Goal: Participate in discussion: Engage in conversation with other users on a specific topic

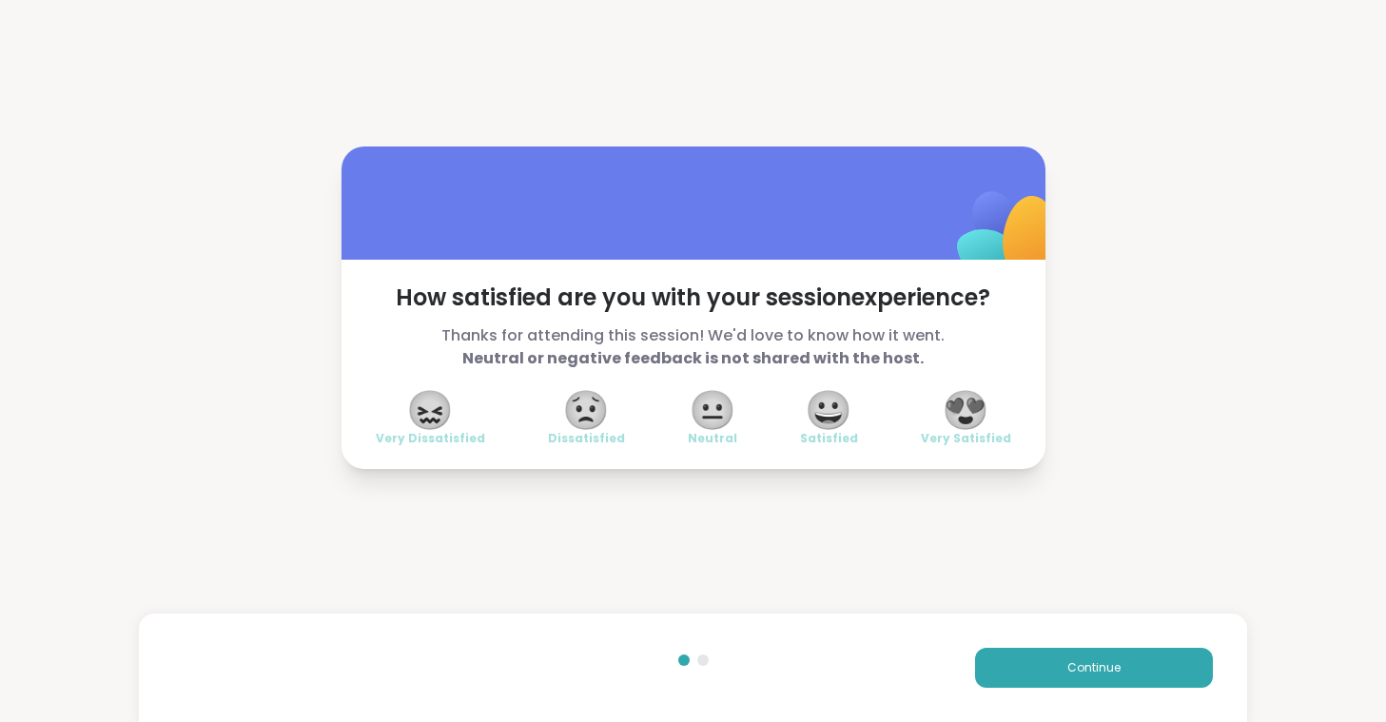
click at [947, 400] on span "😍" at bounding box center [966, 410] width 48 height 34
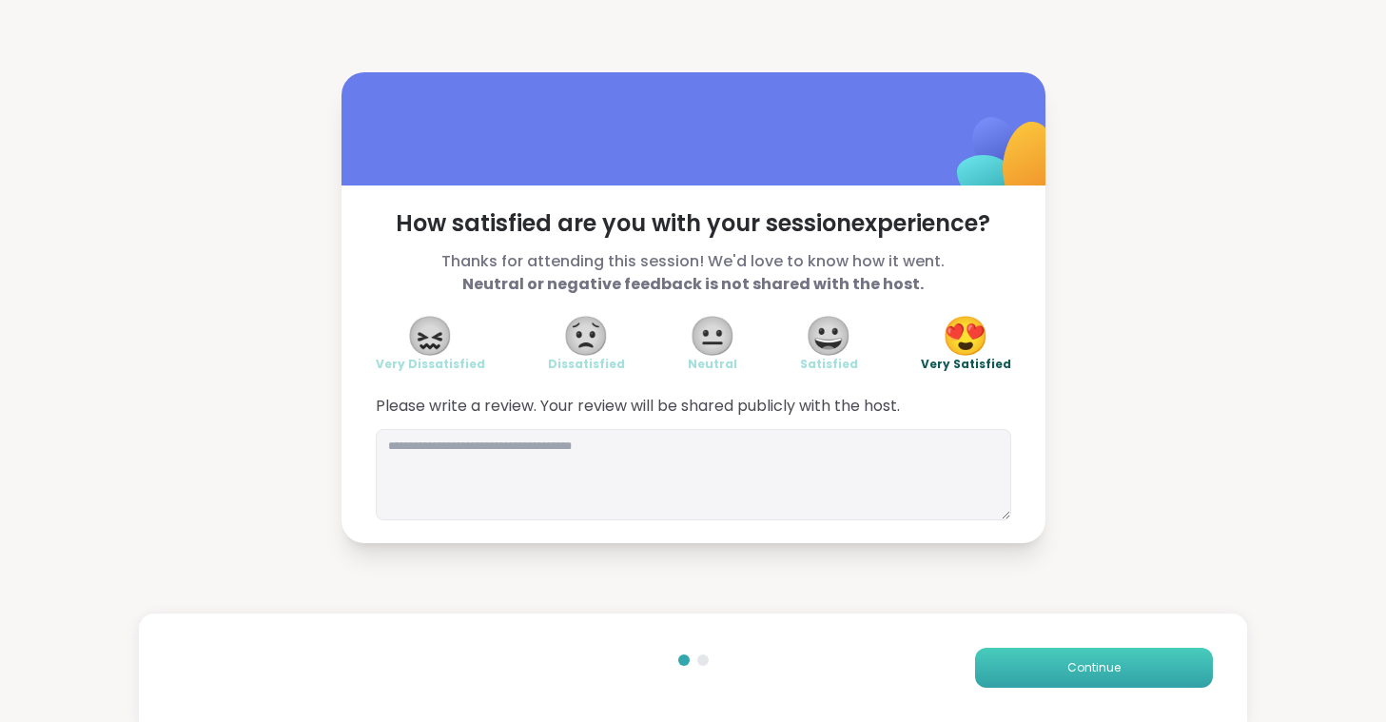
click at [1132, 670] on button "Continue" at bounding box center [1094, 668] width 238 height 40
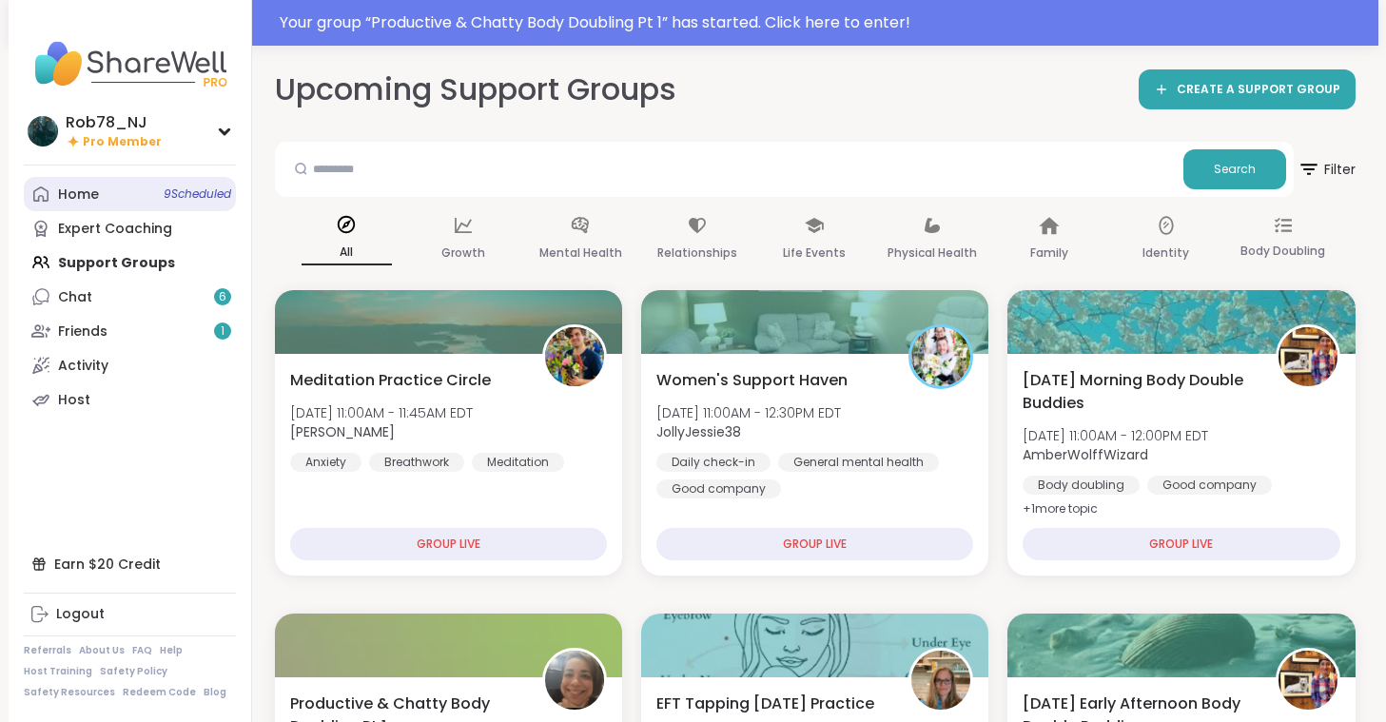
click at [133, 186] on link "Home 9 Scheduled" at bounding box center [130, 194] width 212 height 34
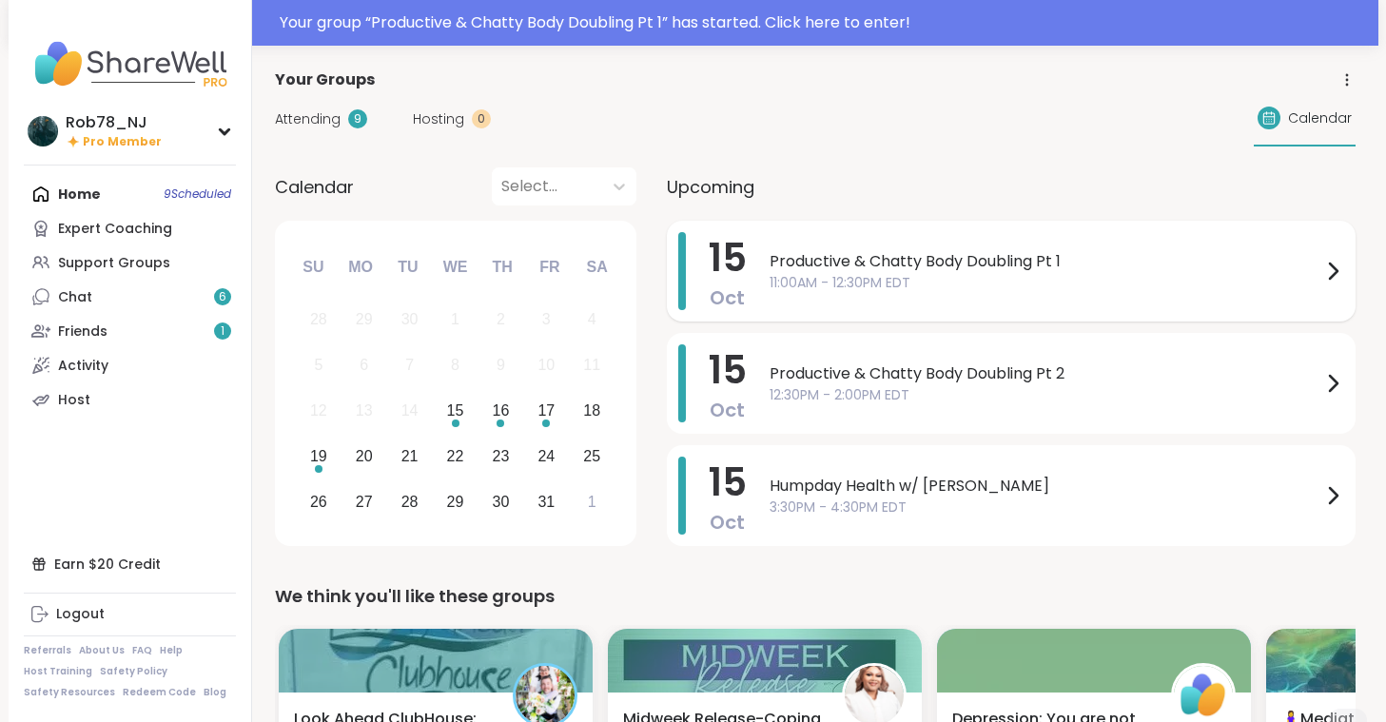
click at [810, 278] on span "11:00AM - 12:30PM EDT" at bounding box center [1046, 283] width 552 height 20
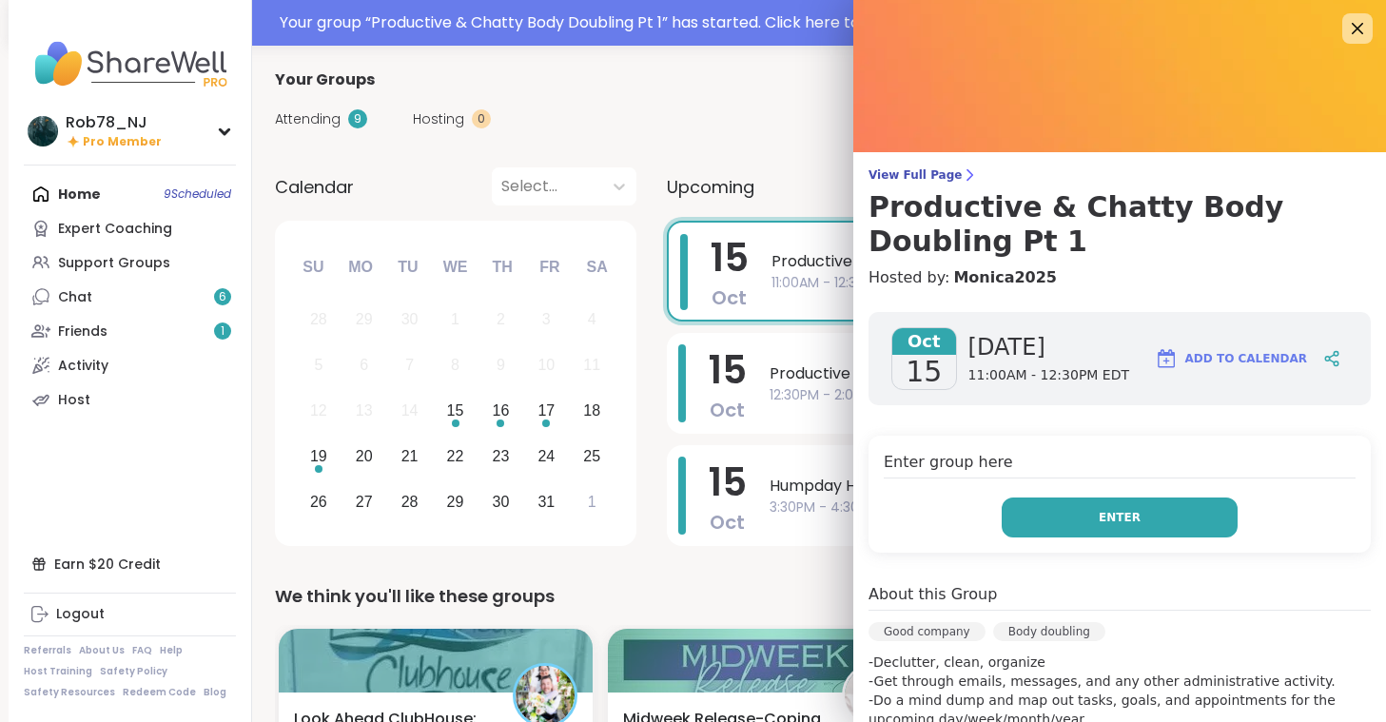
click at [1131, 510] on span "Enter" at bounding box center [1120, 517] width 42 height 17
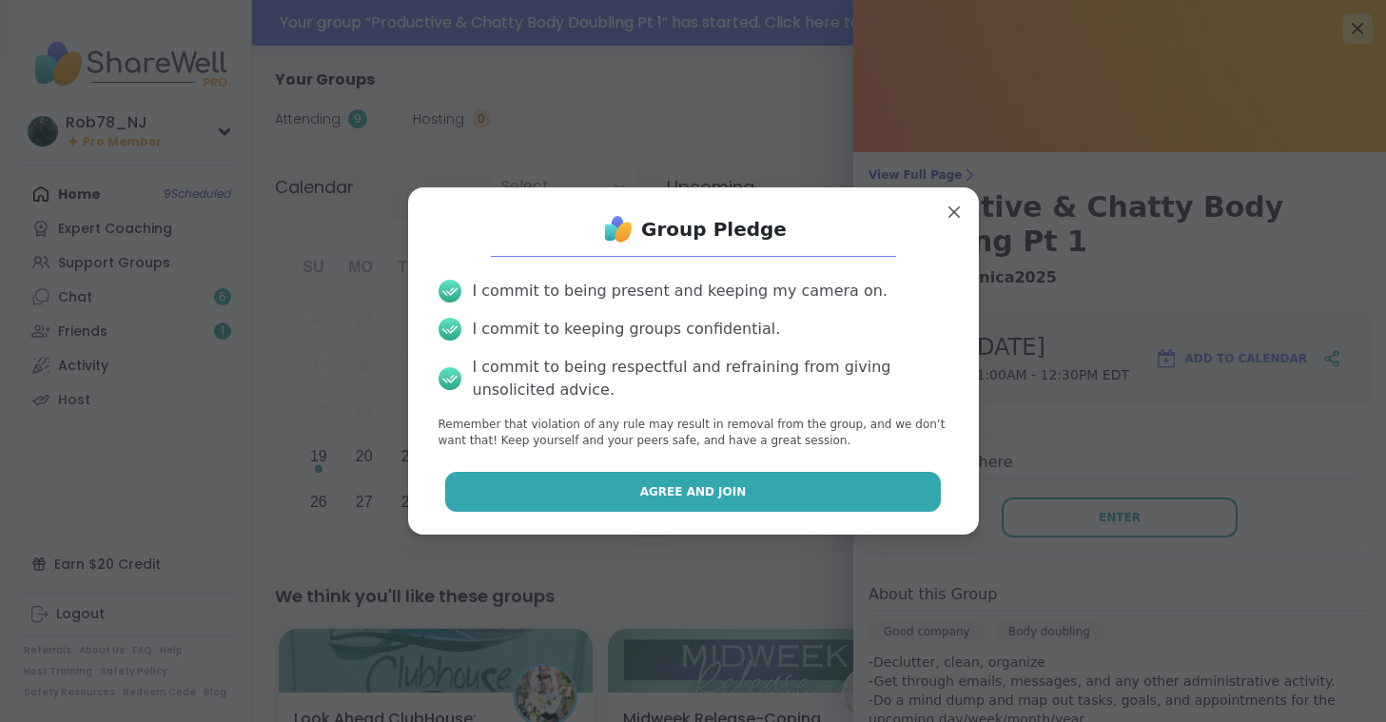
click at [774, 485] on button "Agree and Join" at bounding box center [693, 492] width 496 height 40
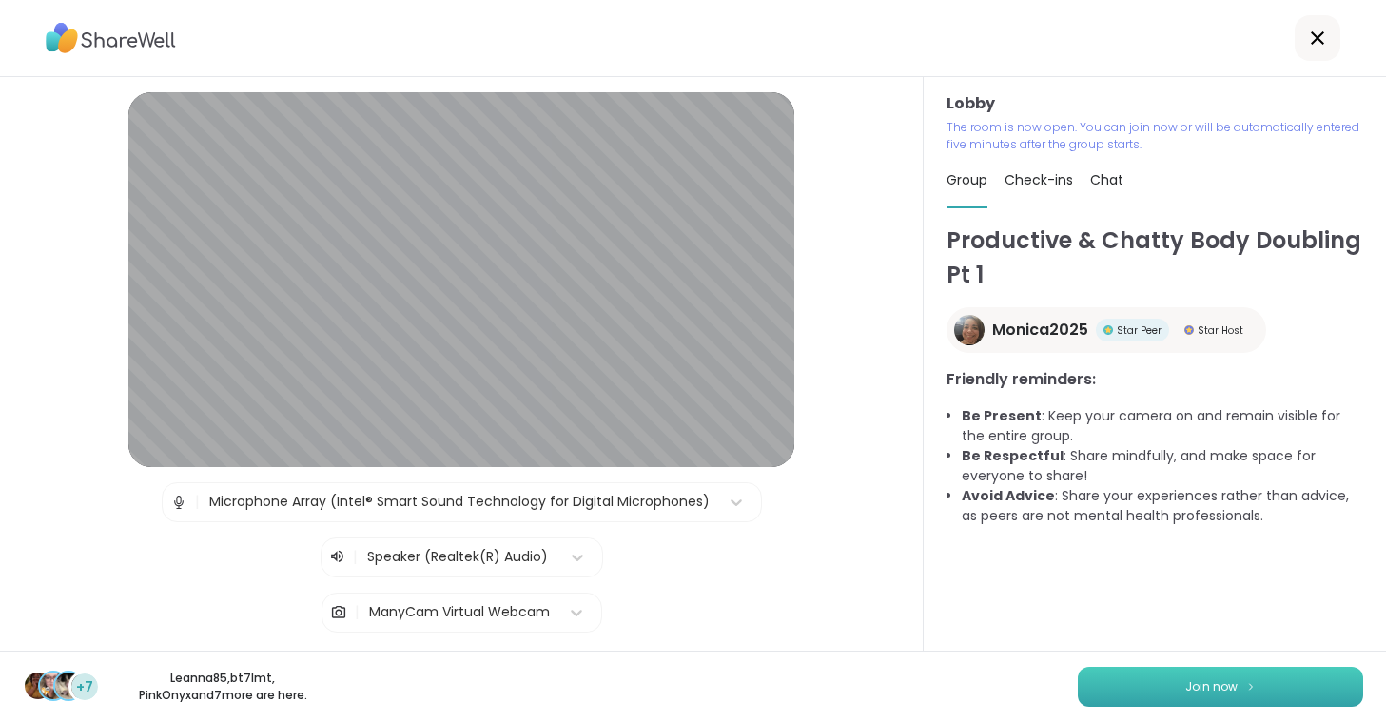
click at [1161, 678] on button "Join now" at bounding box center [1220, 687] width 285 height 40
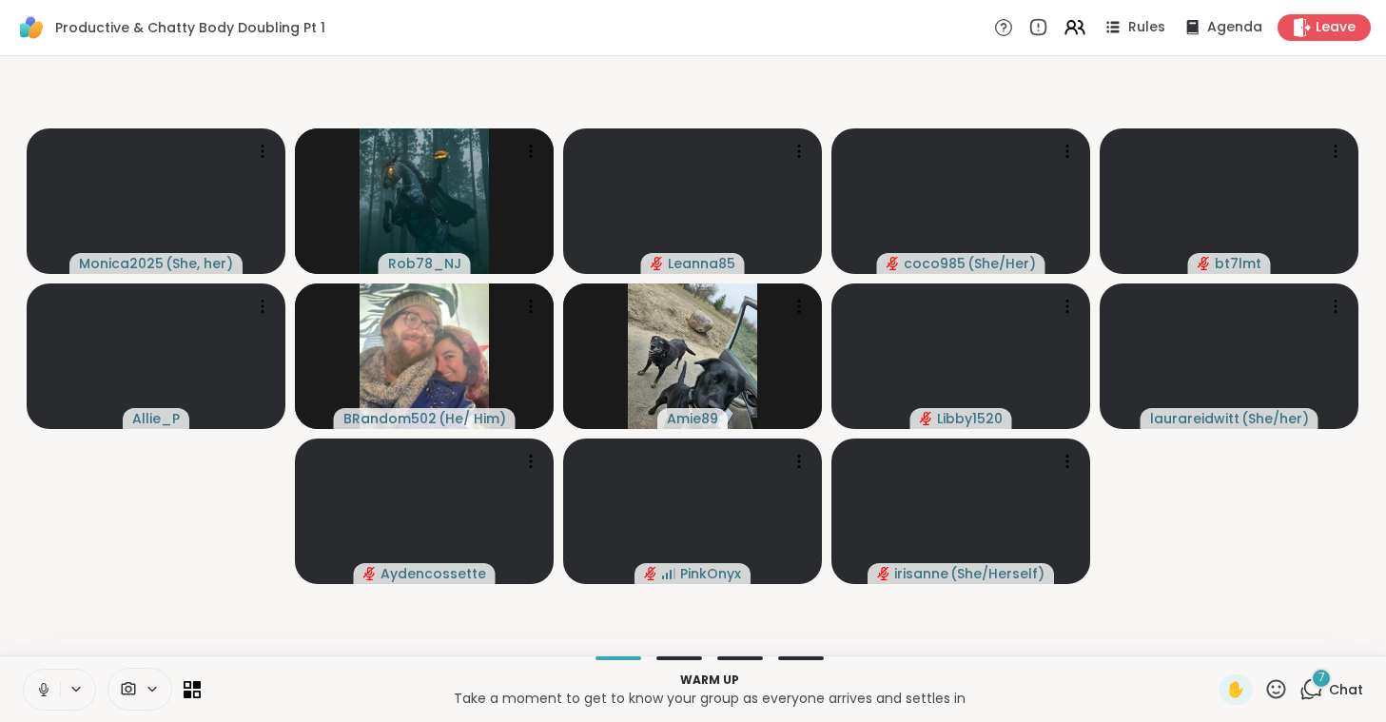
click at [34, 688] on button at bounding box center [42, 690] width 36 height 40
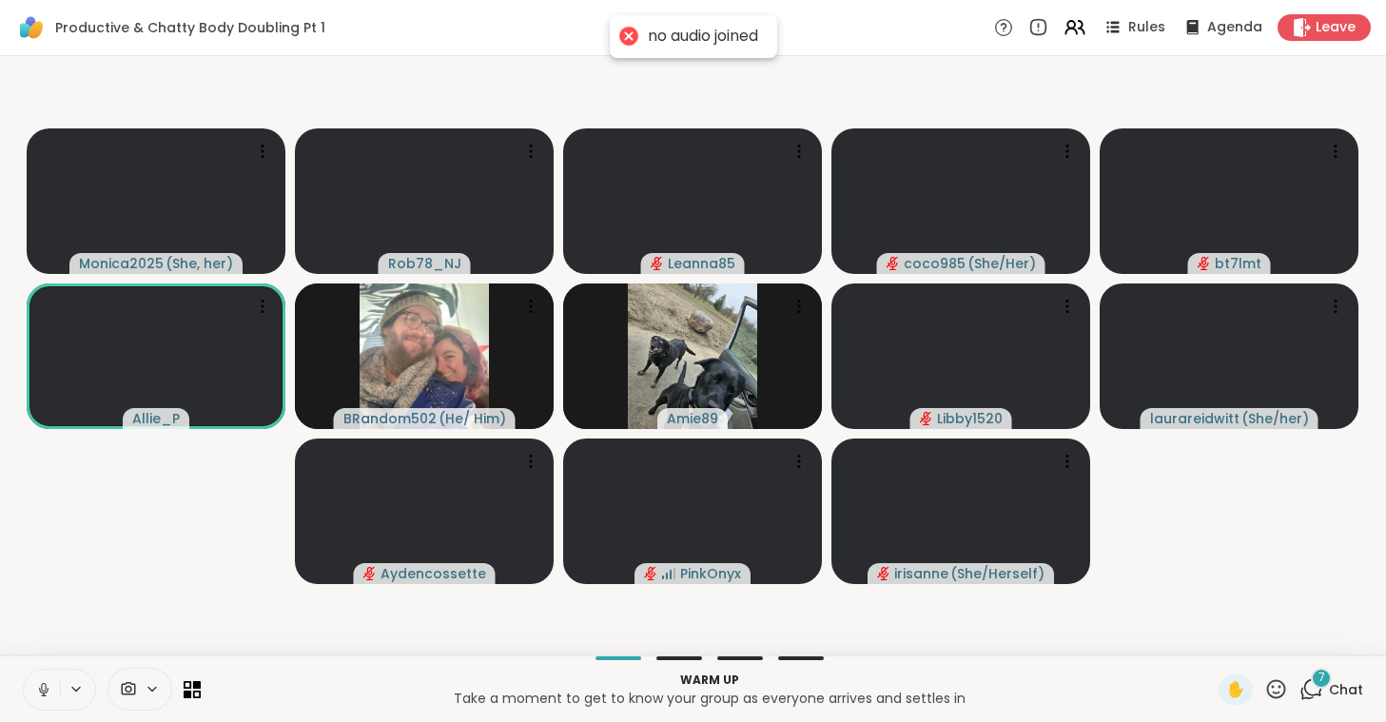
click at [36, 688] on icon at bounding box center [43, 689] width 17 height 17
click at [143, 681] on span at bounding box center [126, 689] width 36 height 18
click at [160, 615] on div "ManyCam Virtual Webcam" at bounding box center [173, 621] width 203 height 23
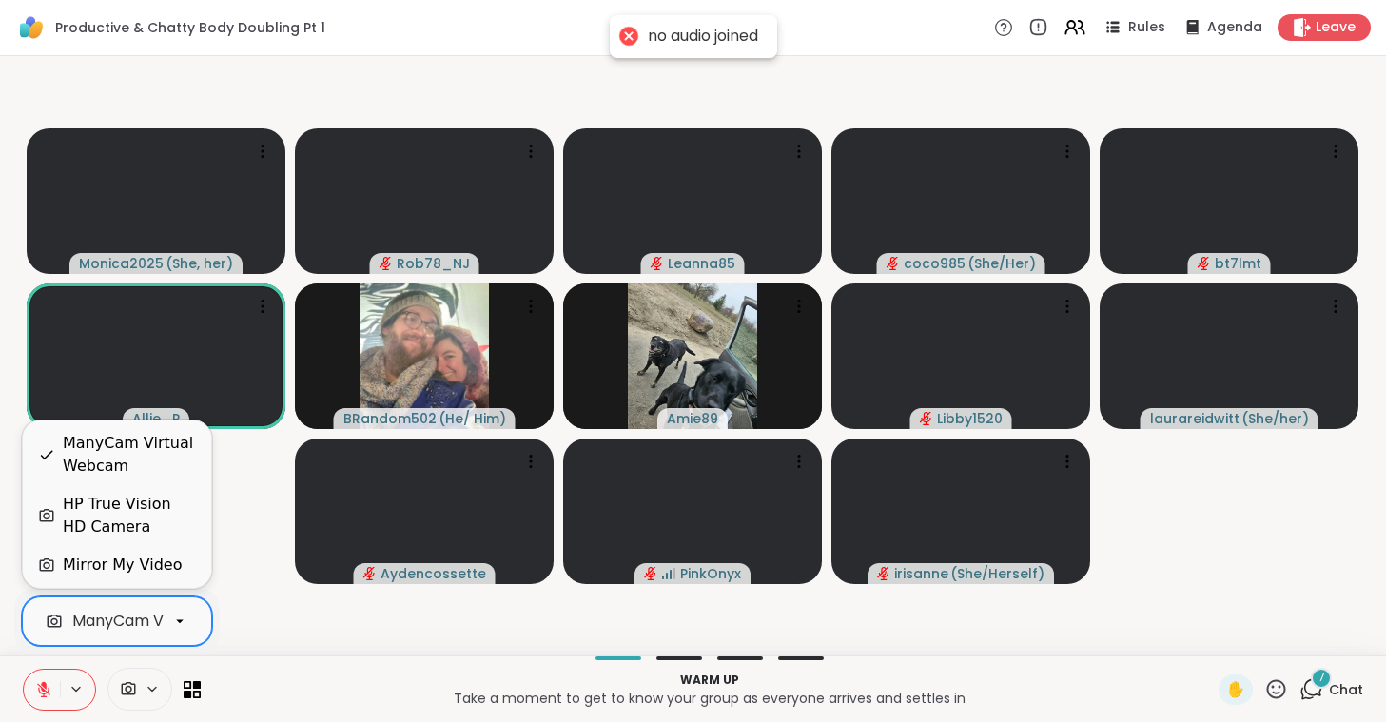
scroll to position [0, 85]
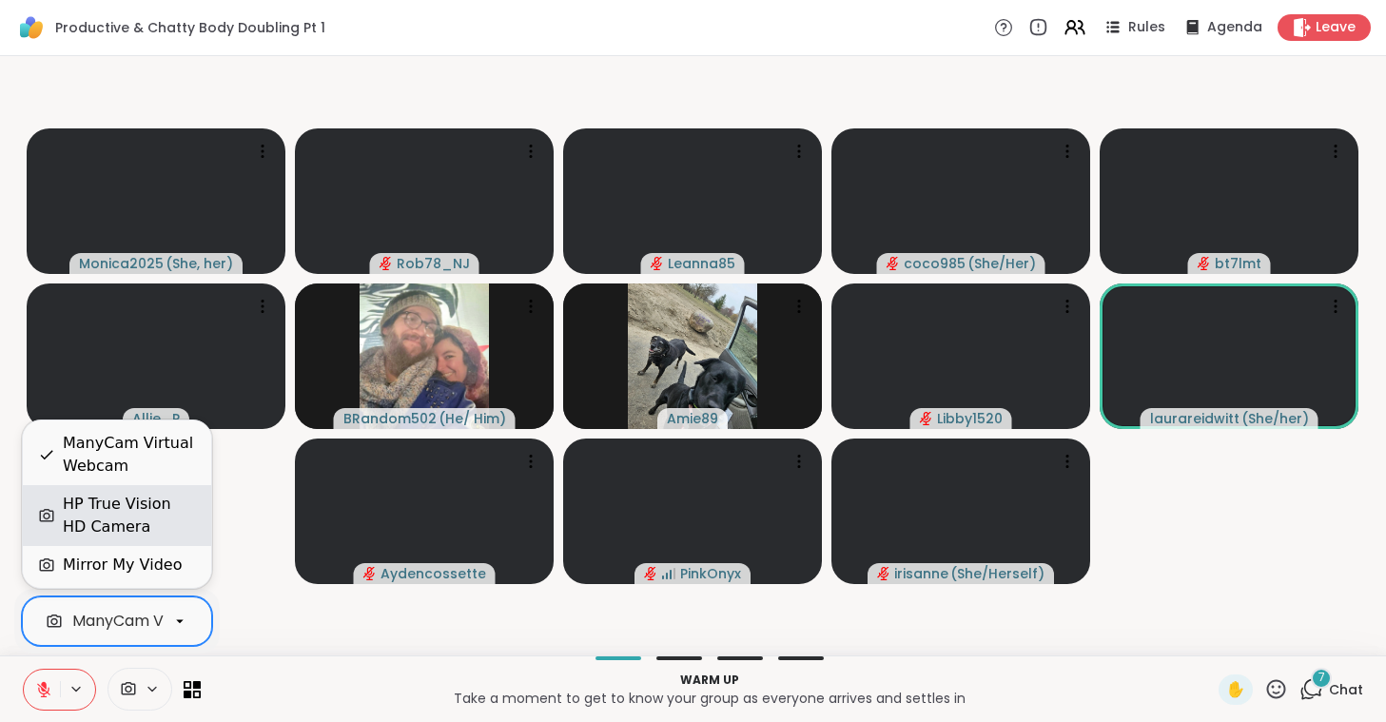
click at [167, 518] on div "HP True Vision HD Camera" at bounding box center [129, 516] width 133 height 46
